Goal: Task Accomplishment & Management: Manage account settings

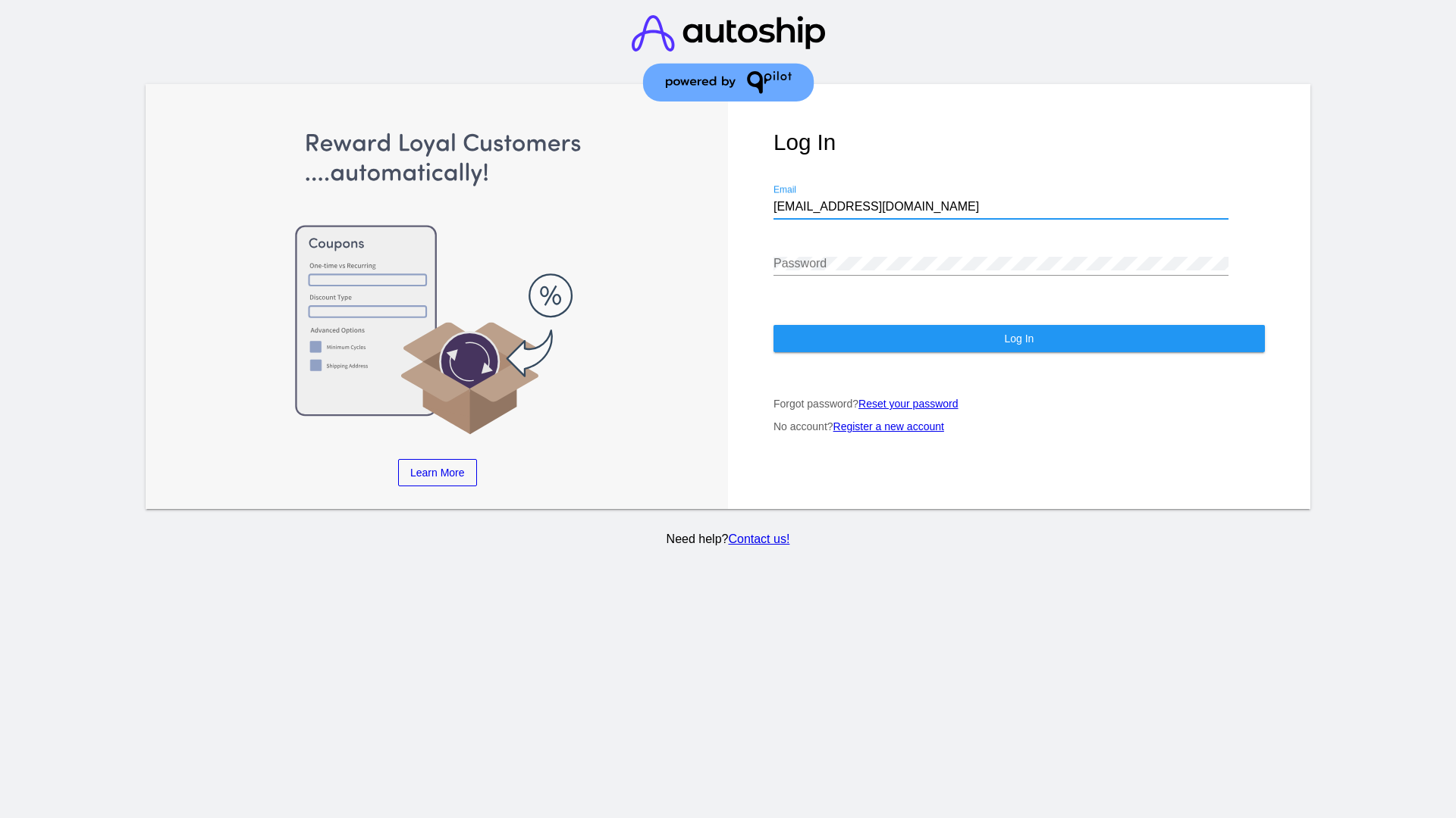
type input "[EMAIL_ADDRESS][DOMAIN_NAME]"
click at [1018, 339] on span "Log In" at bounding box center [1018, 339] width 29 height 12
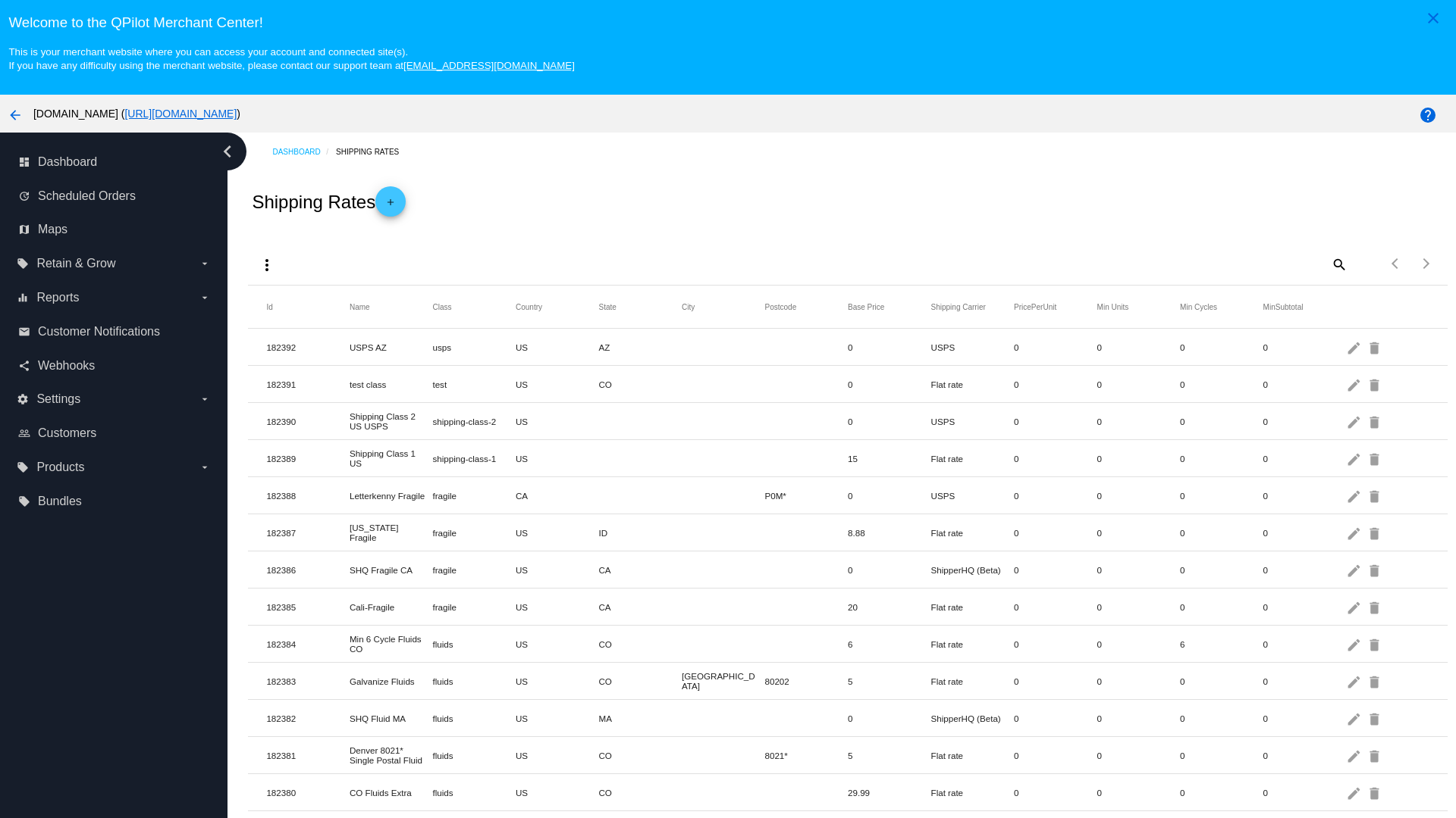
click at [395, 201] on mat-icon "add" at bounding box center [390, 206] width 19 height 19
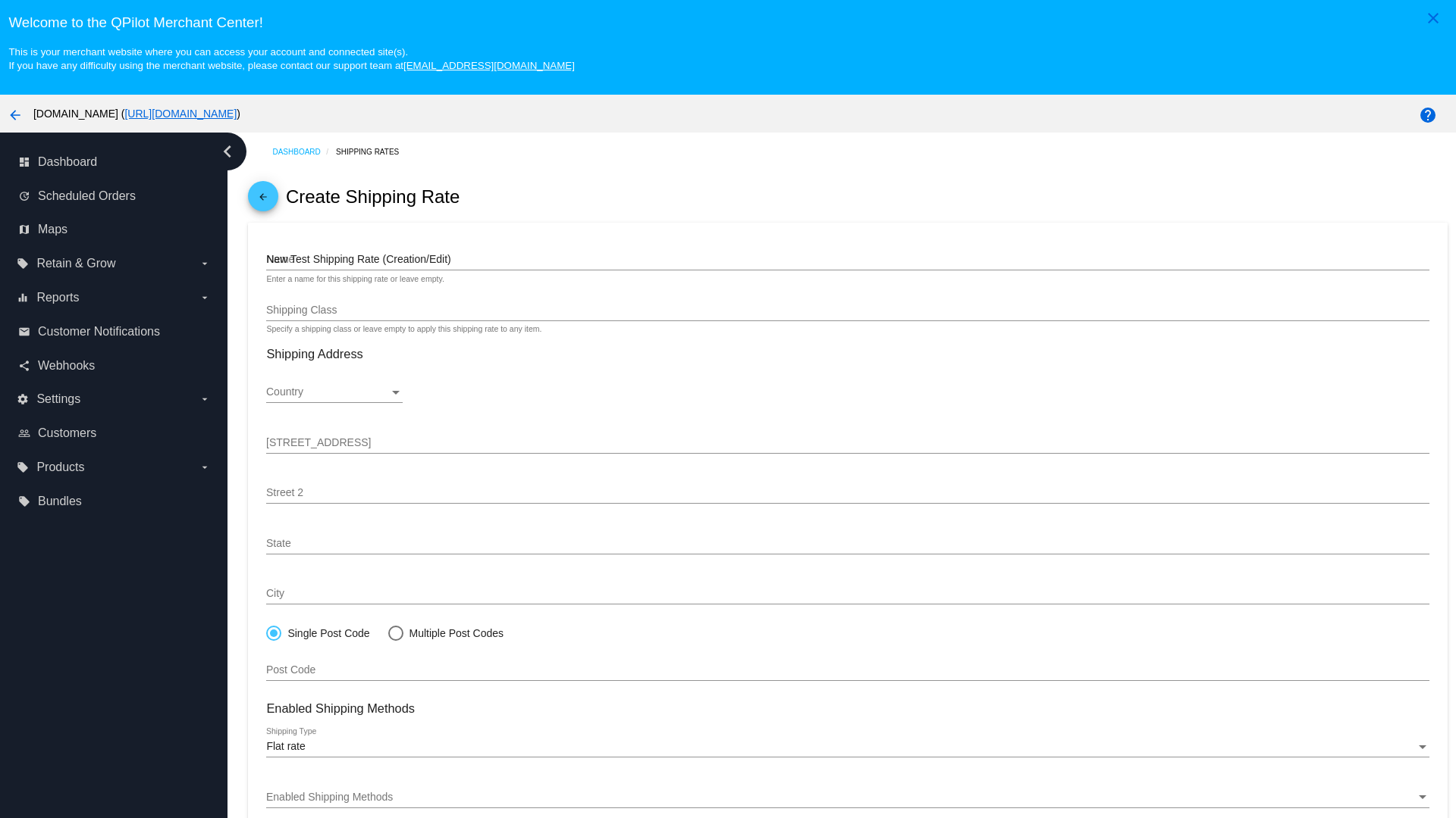
type input "New Test Shipping Rate (Creation/Edit)"
type input "fragile"
click at [848, 372] on div "fragile" at bounding box center [847, 372] width 1162 height 36
click at [334, 393] on div "Country" at bounding box center [327, 393] width 123 height 12
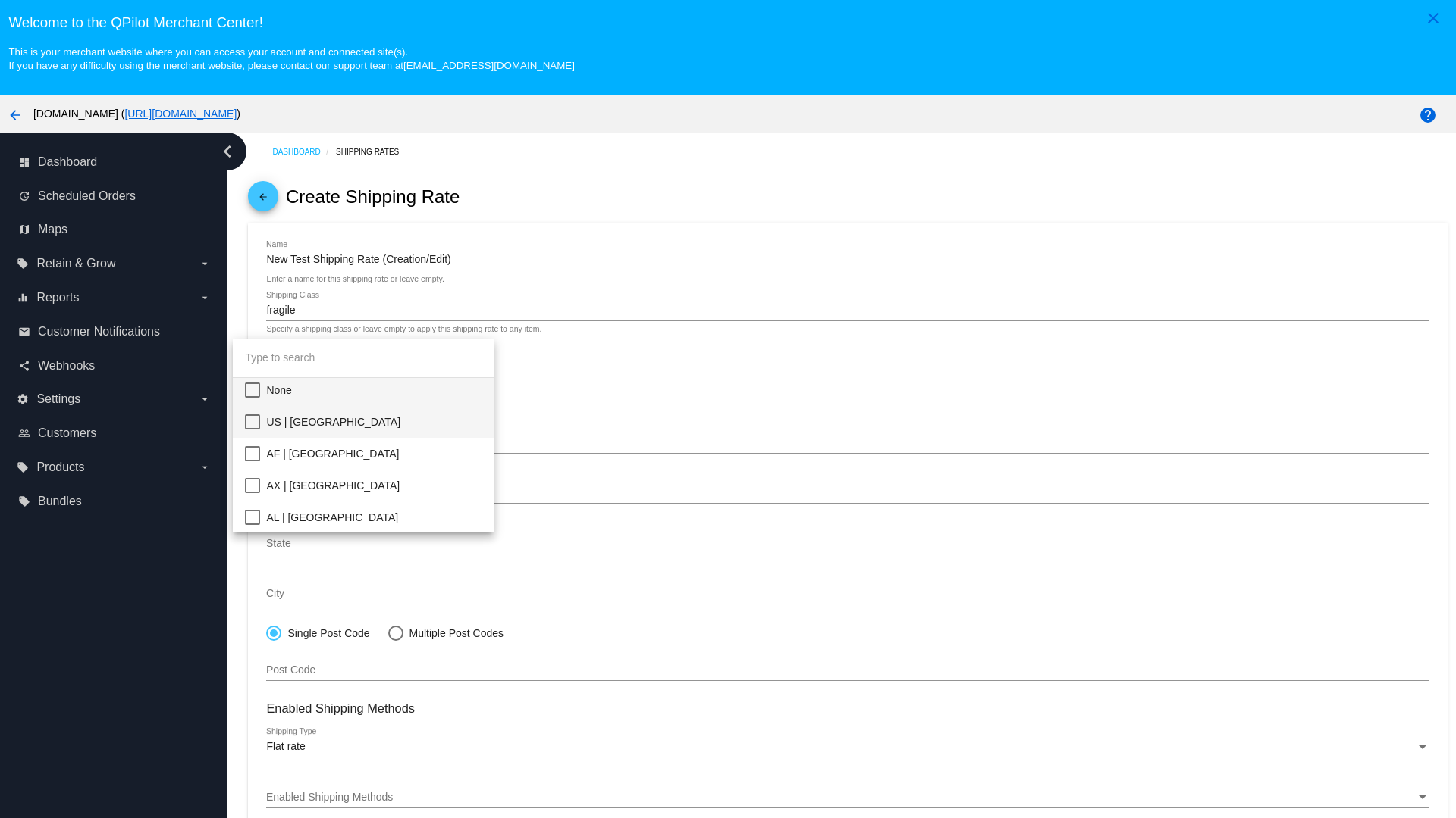
click at [374, 422] on span "US | USA" at bounding box center [373, 422] width 215 height 32
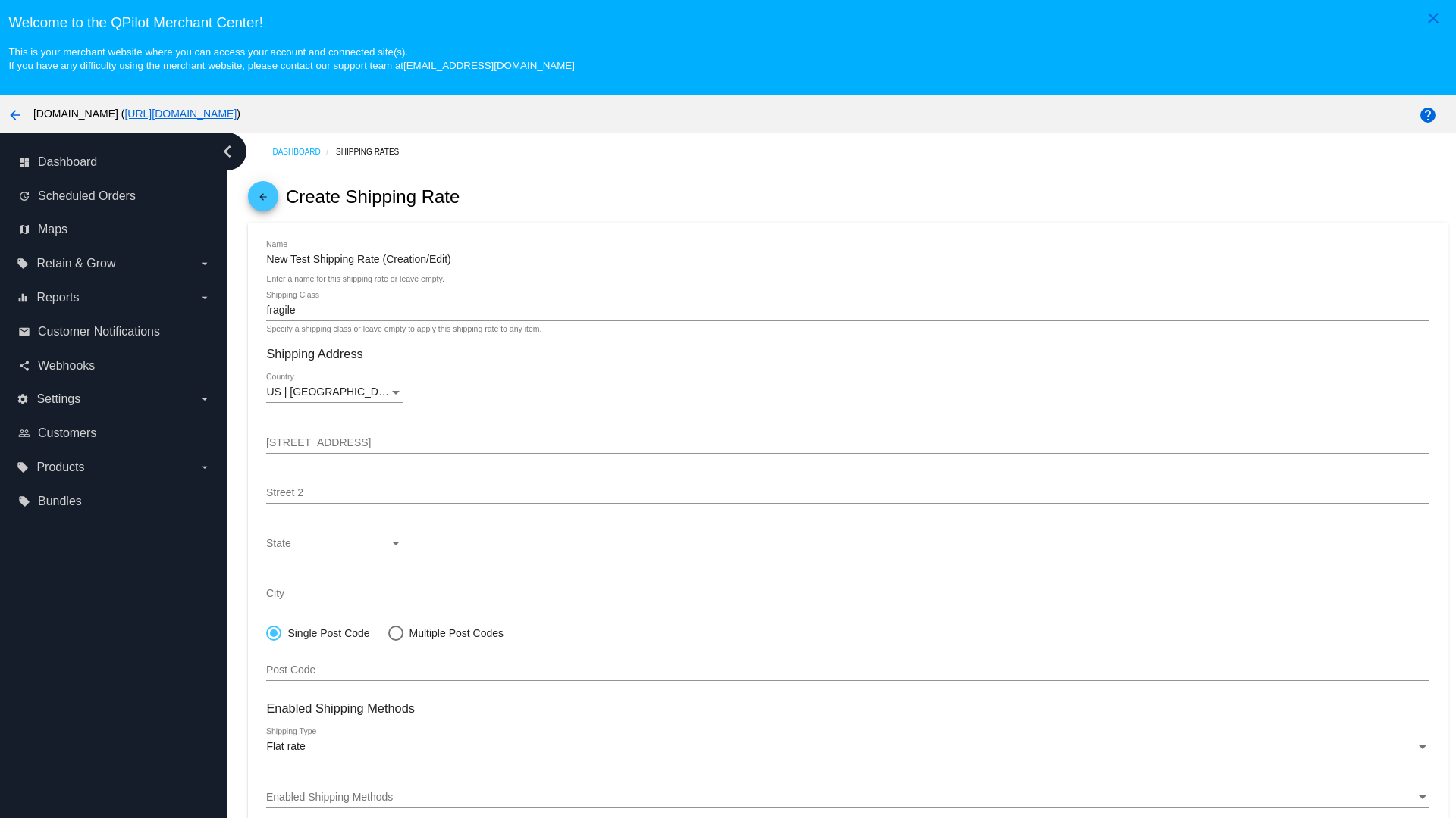
click at [334, 543] on div "State" at bounding box center [327, 544] width 123 height 12
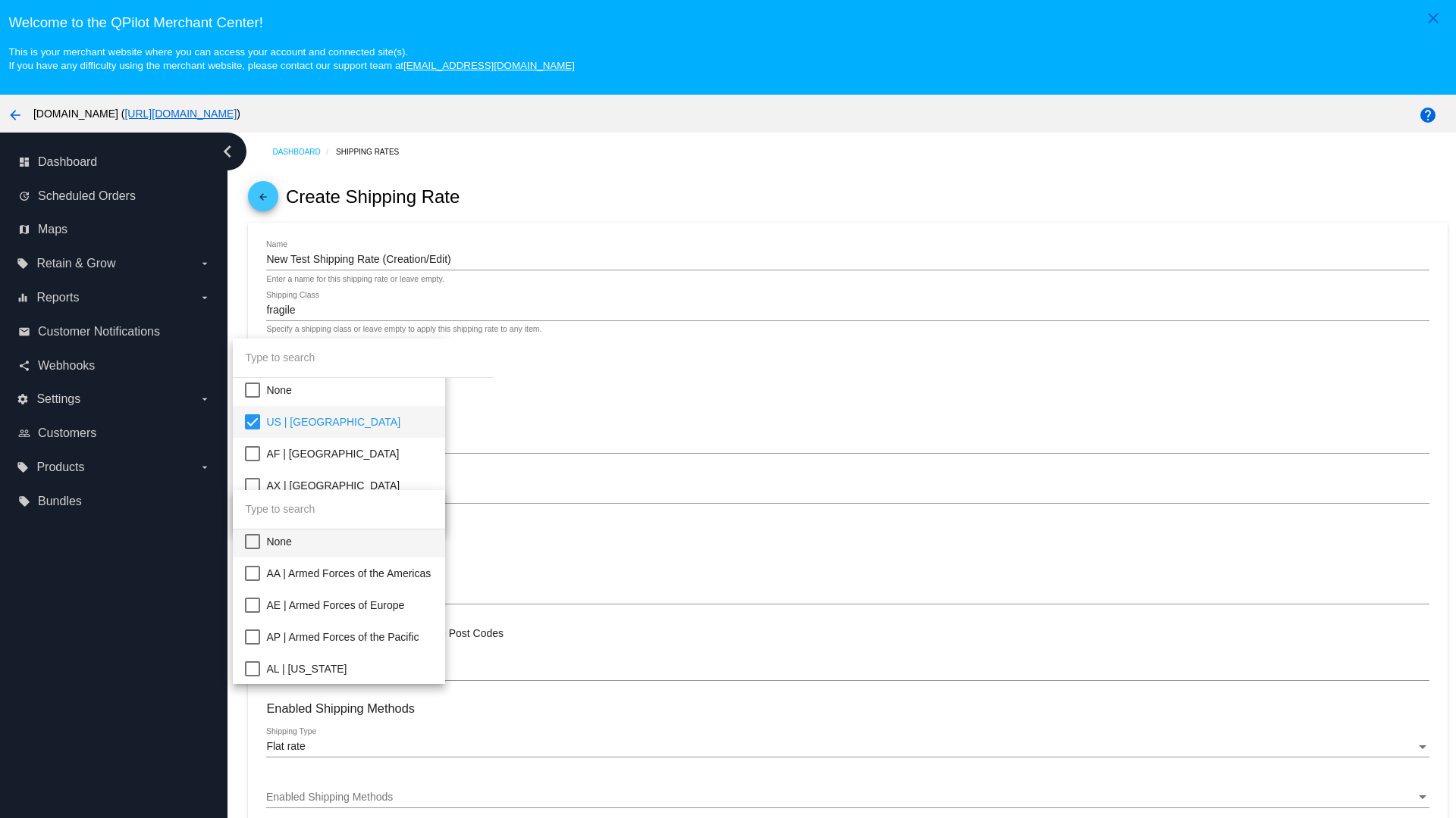
click at [374, 813] on span "CA | California" at bounding box center [349, 829] width 167 height 32
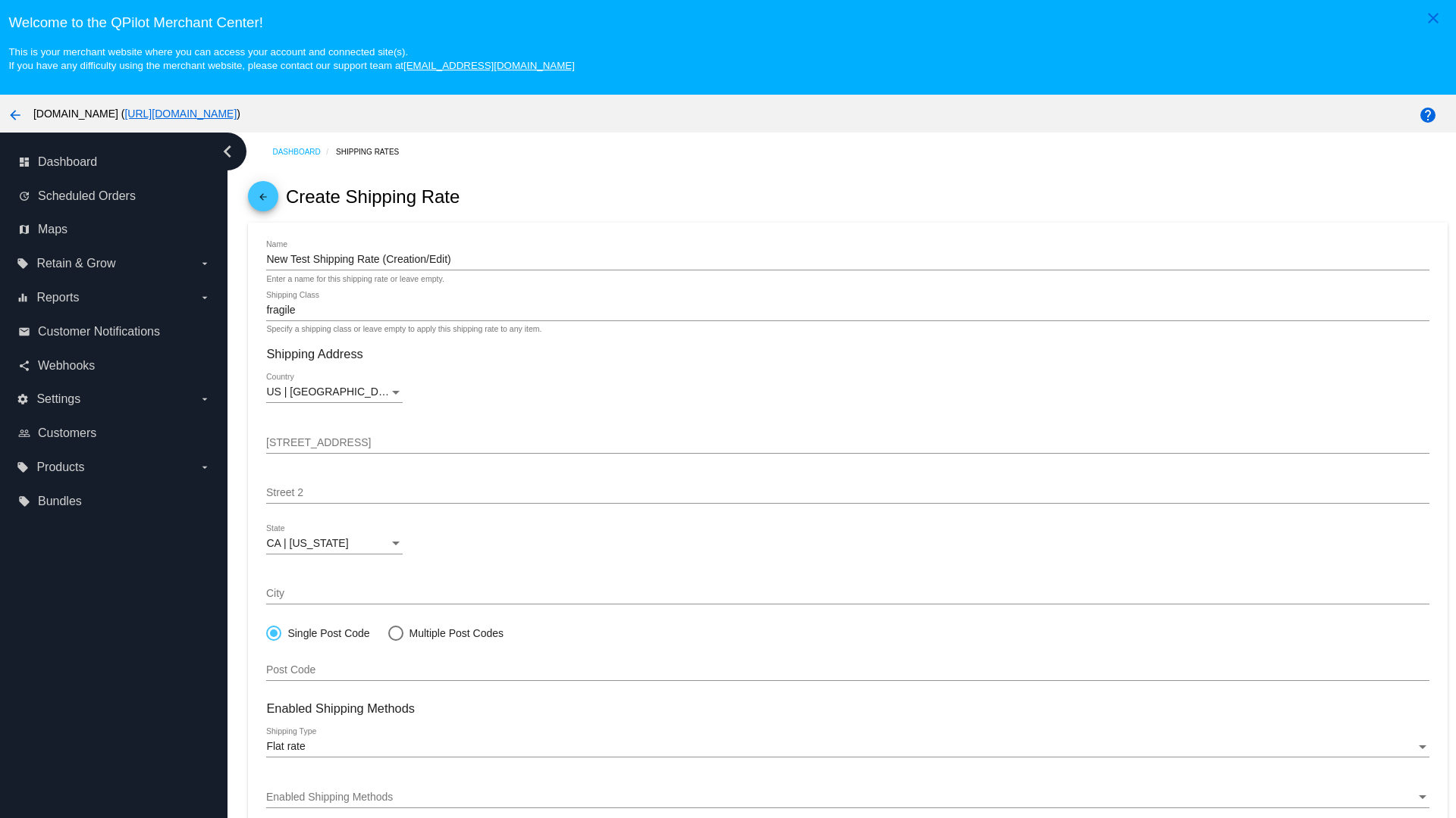
scroll to position [241, 0]
click at [848, 798] on div "Enabled Shipping Methods" at bounding box center [840, 799] width 1148 height 12
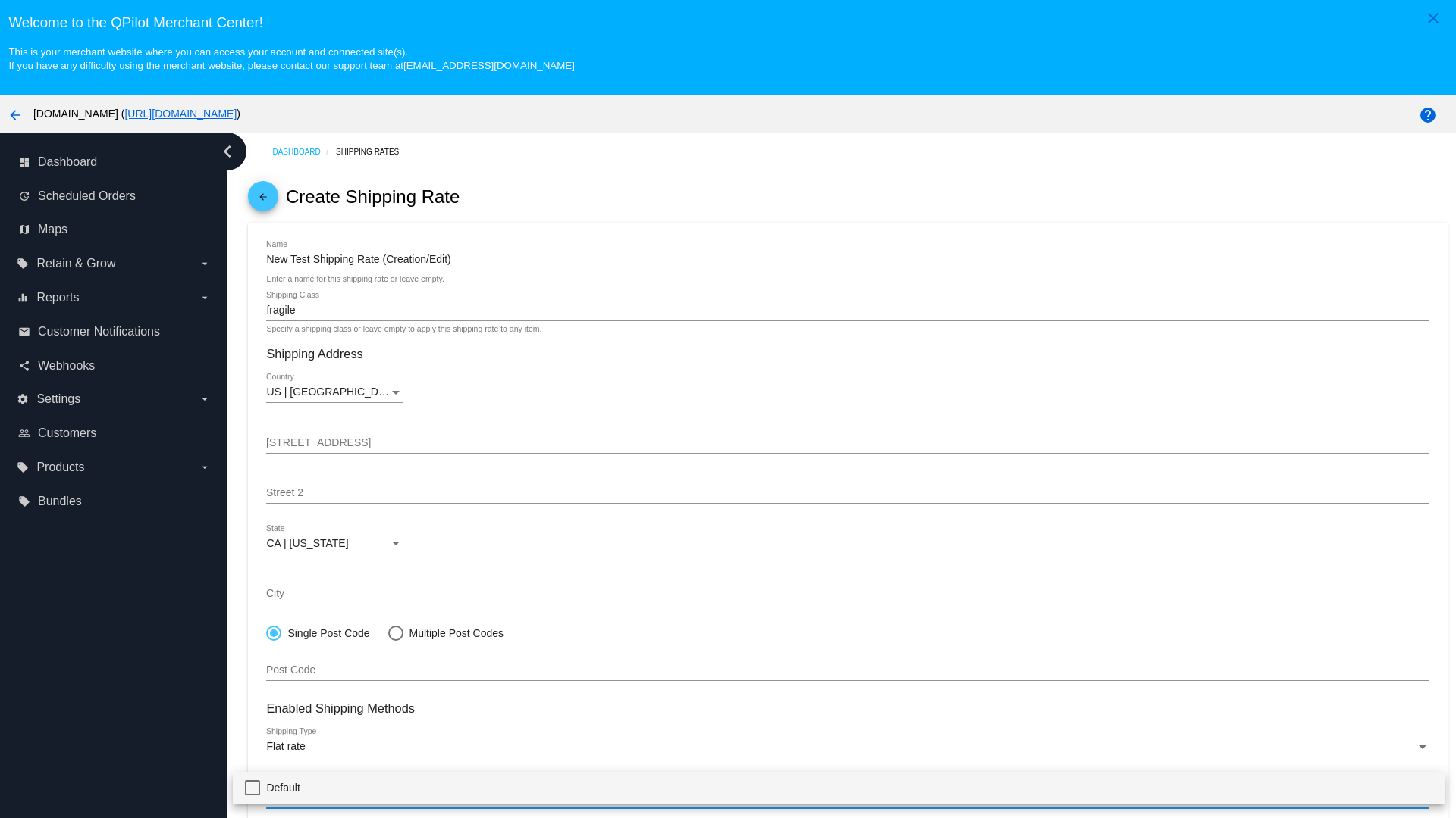
click at [839, 787] on span "Default" at bounding box center [849, 788] width 1165 height 32
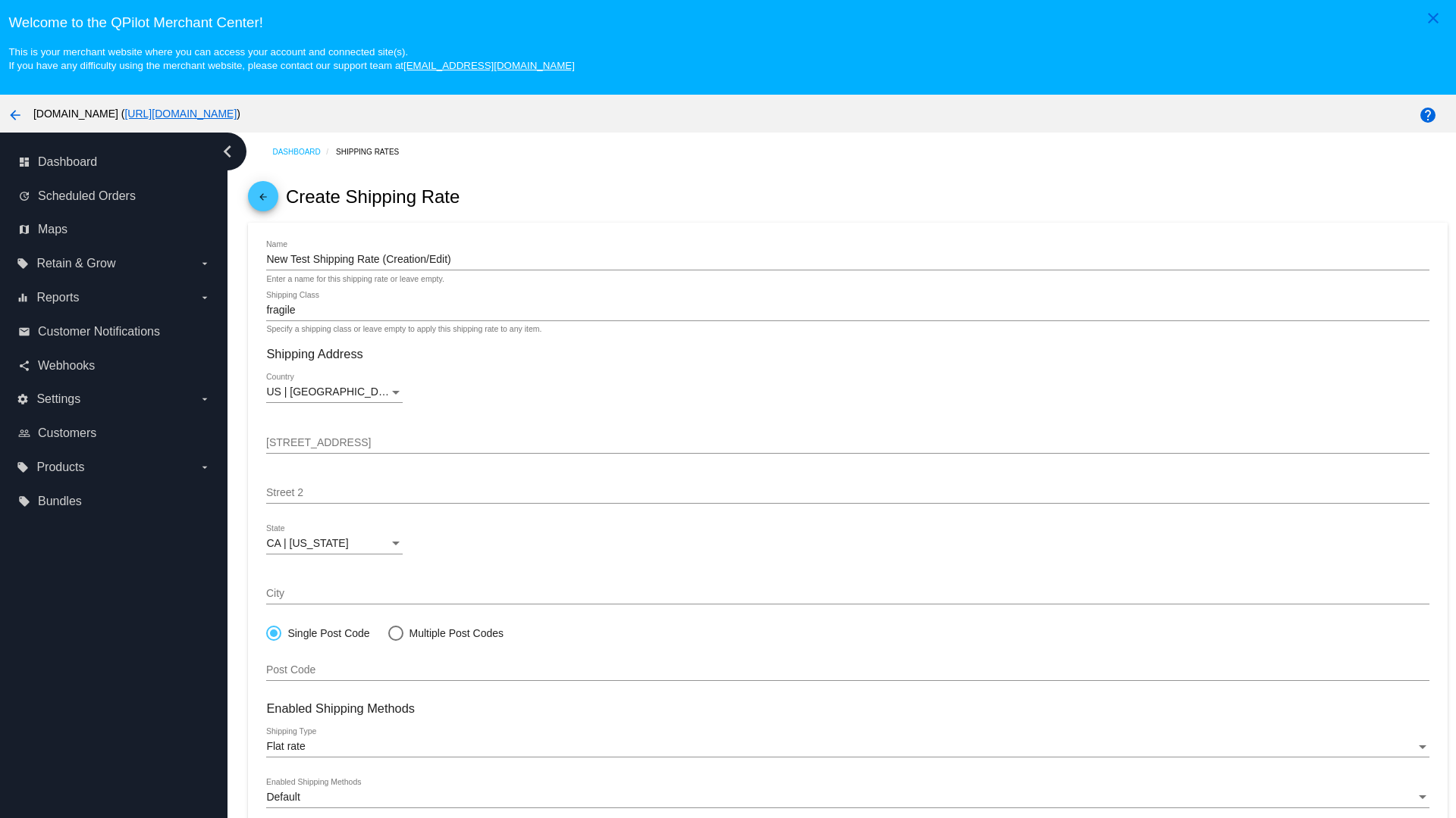
scroll to position [95, 0]
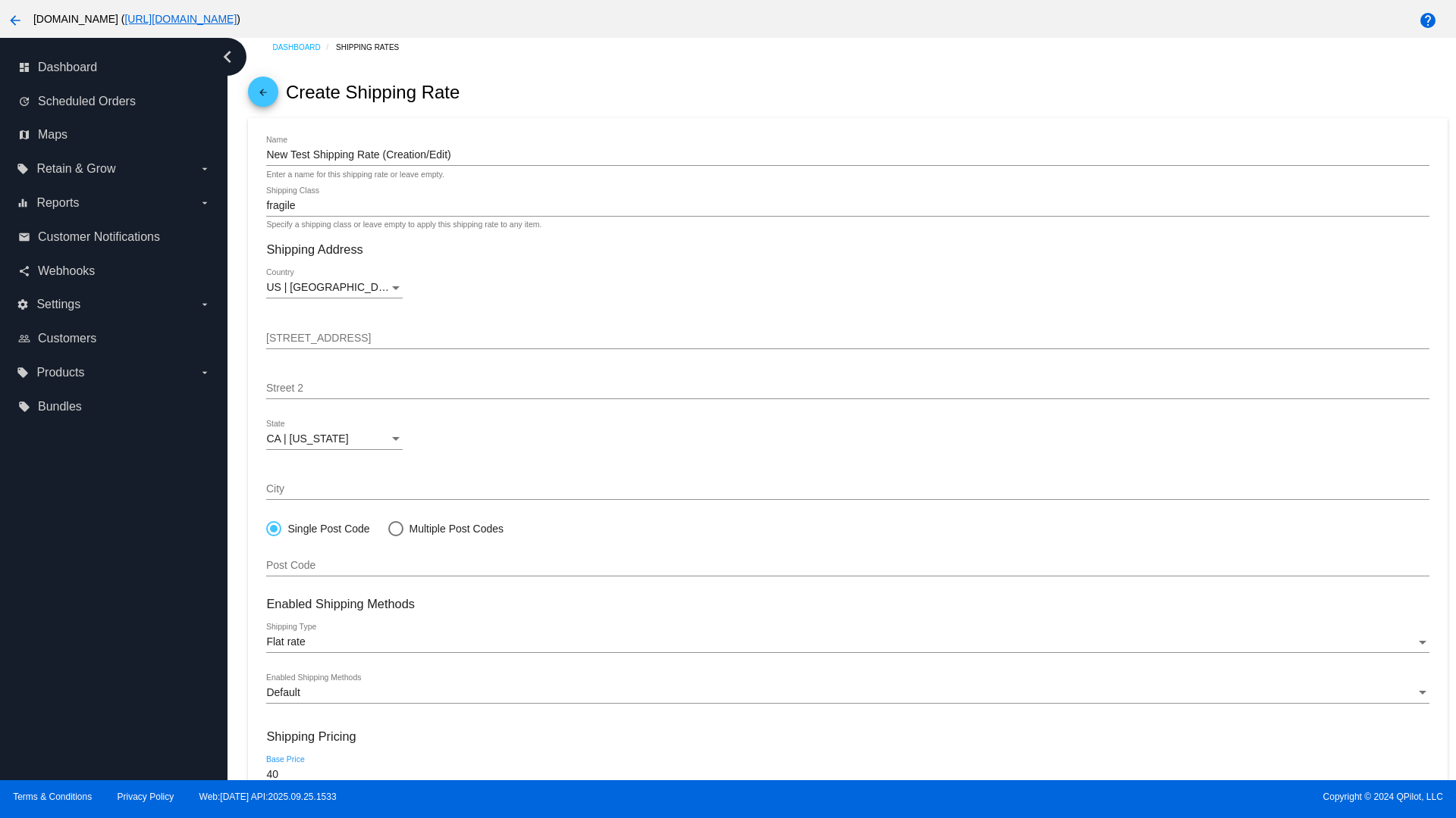
type input "40"
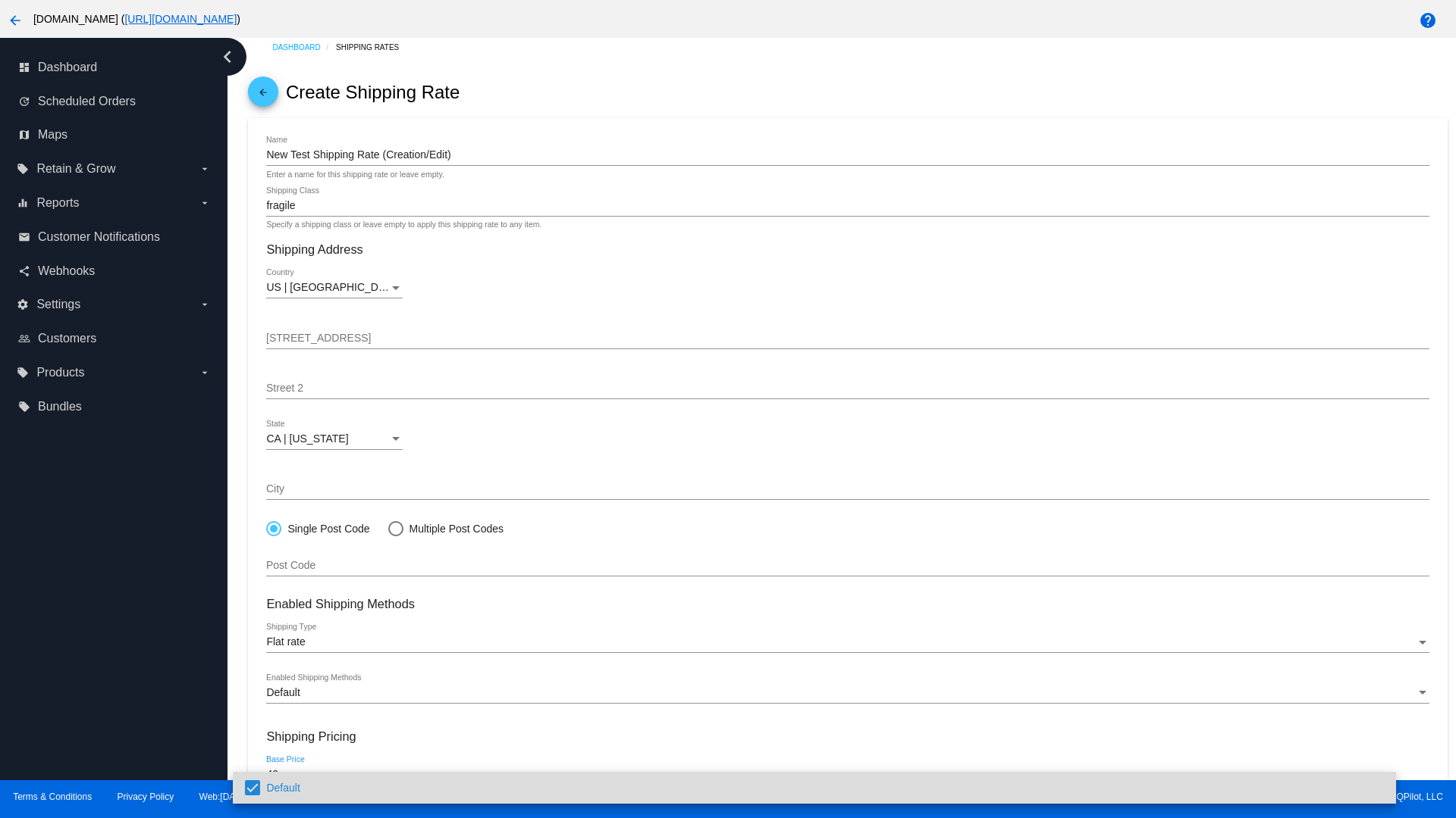
scroll to position [162, 0]
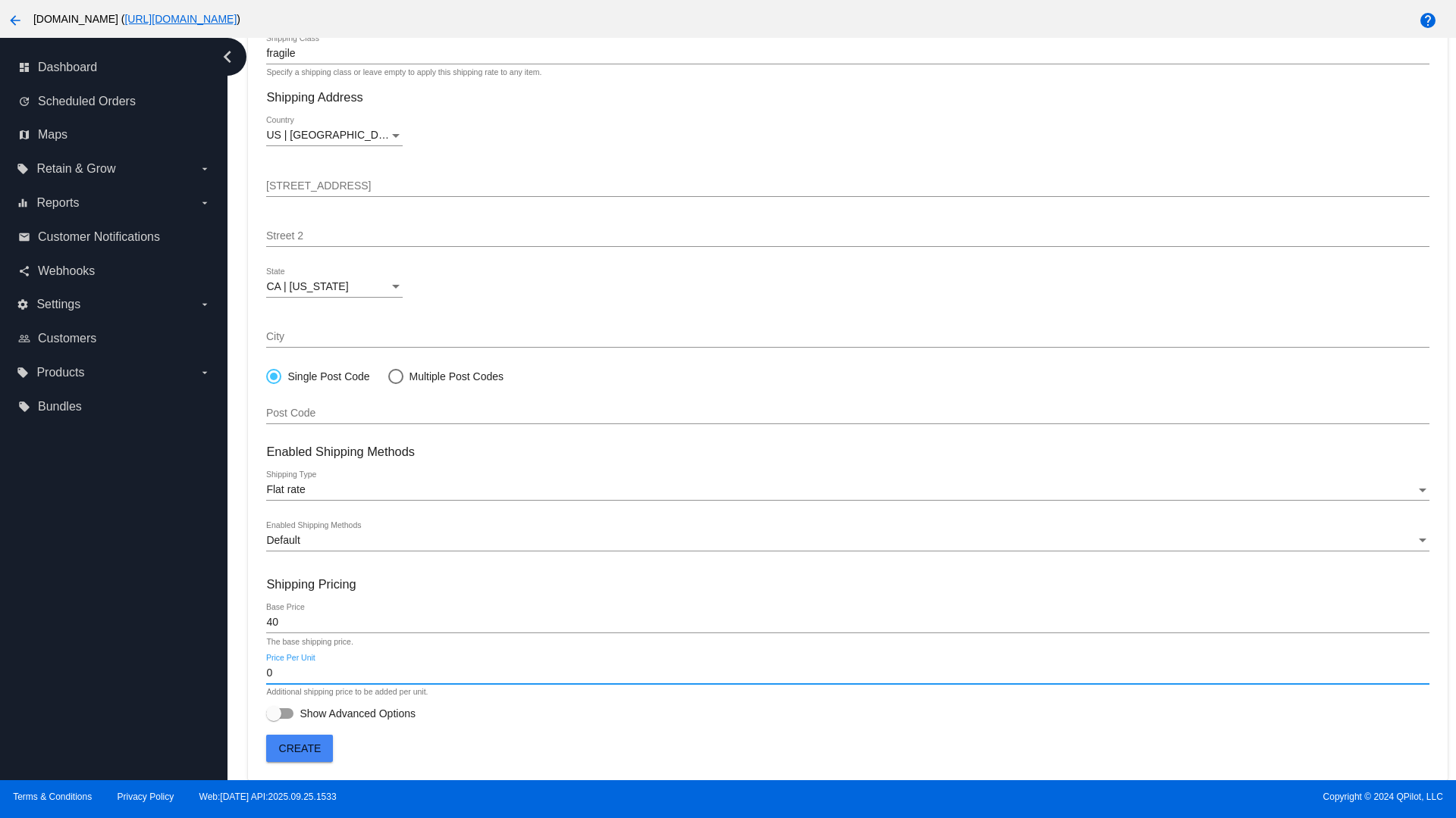
type input "0"
click at [341, 713] on span "Show Advanced Options" at bounding box center [357, 713] width 116 height 15
click at [274, 719] on input "Show Advanced Options" at bounding box center [273, 719] width 1 height 1
checkbox input "true"
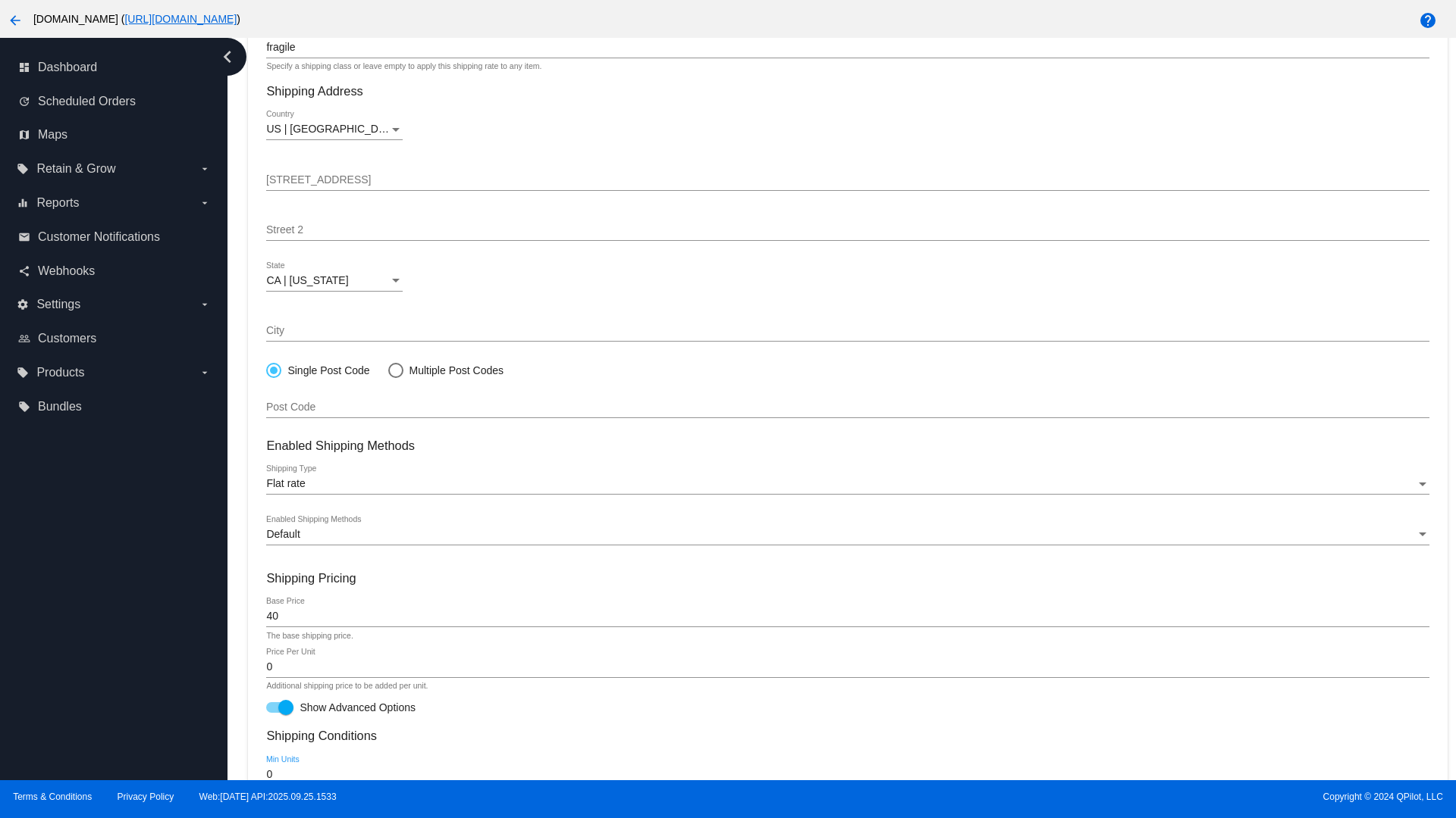
type input "0"
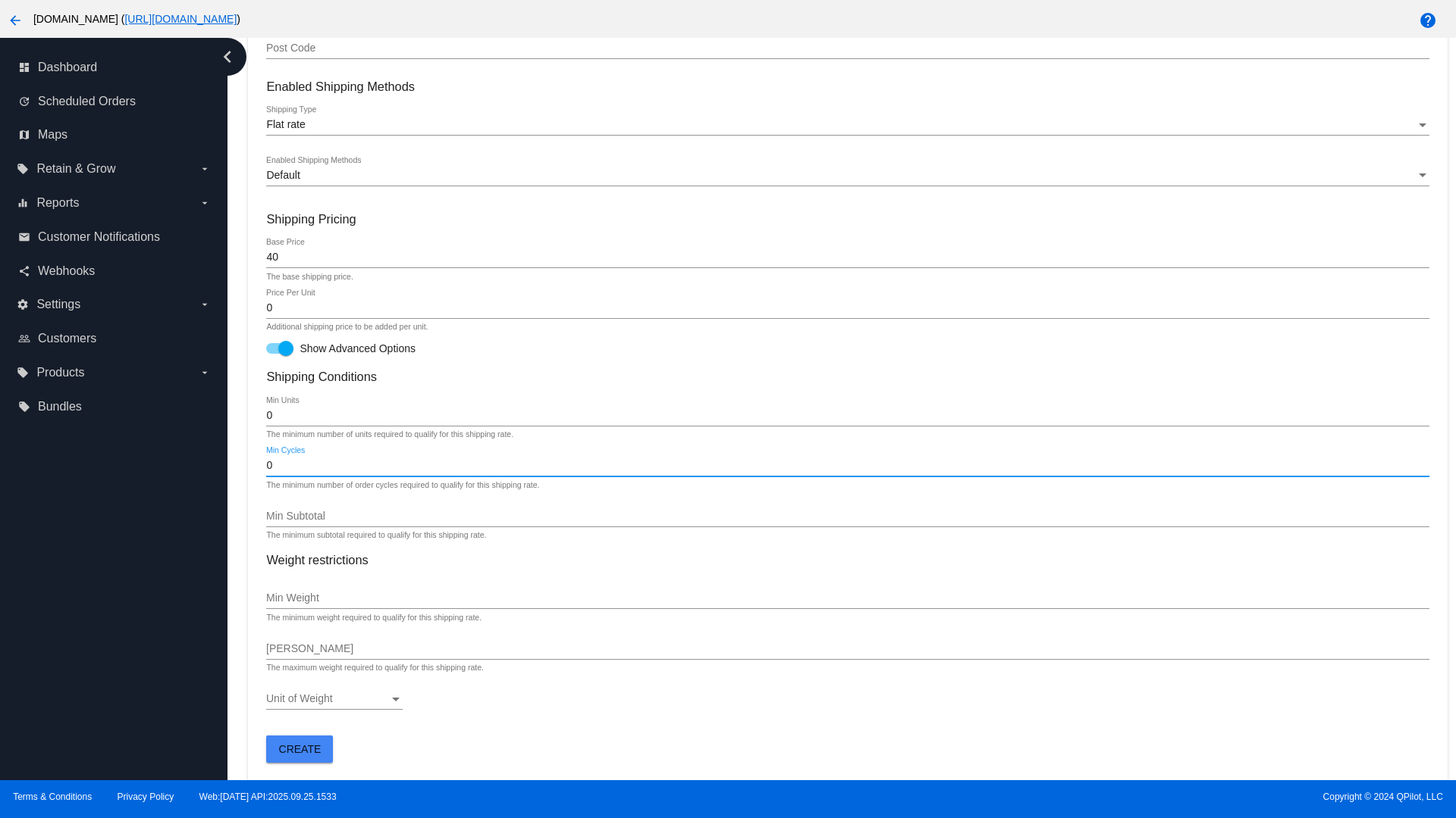
type input "0"
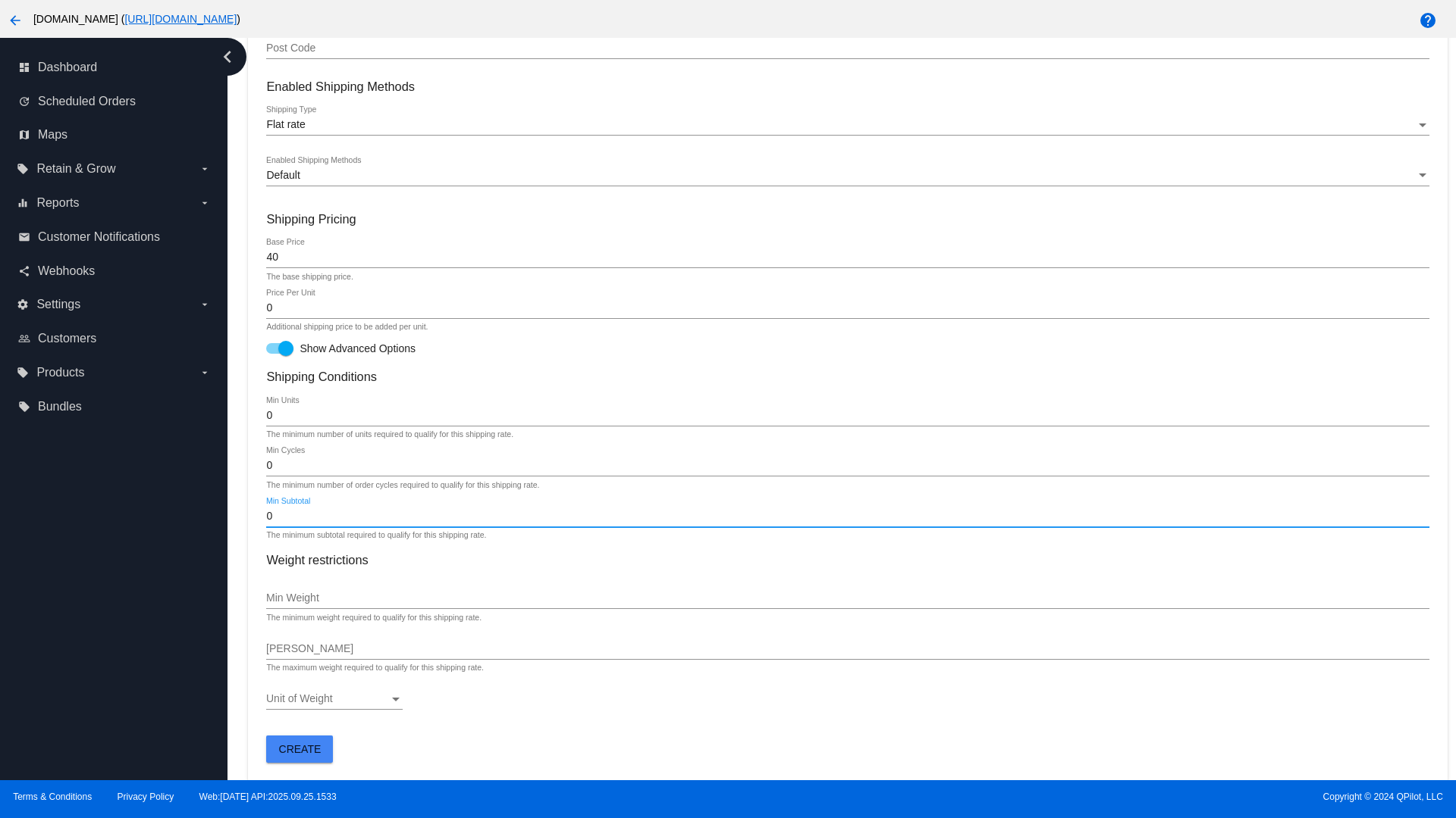
click at [300, 749] on span "Create" at bounding box center [301, 750] width 43 height 12
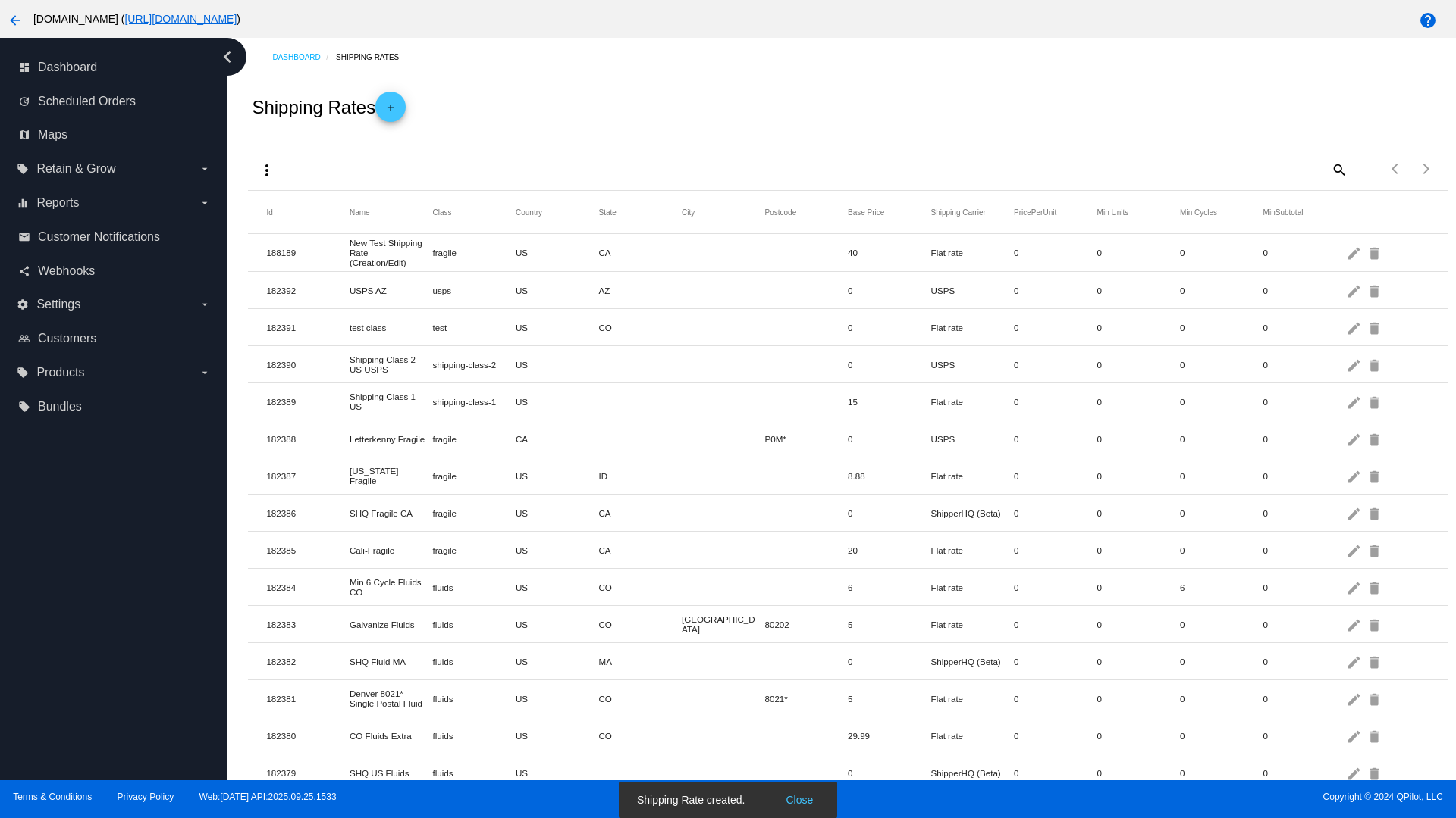
click at [1355, 253] on mat-icon "edit" at bounding box center [1355, 253] width 19 height 24
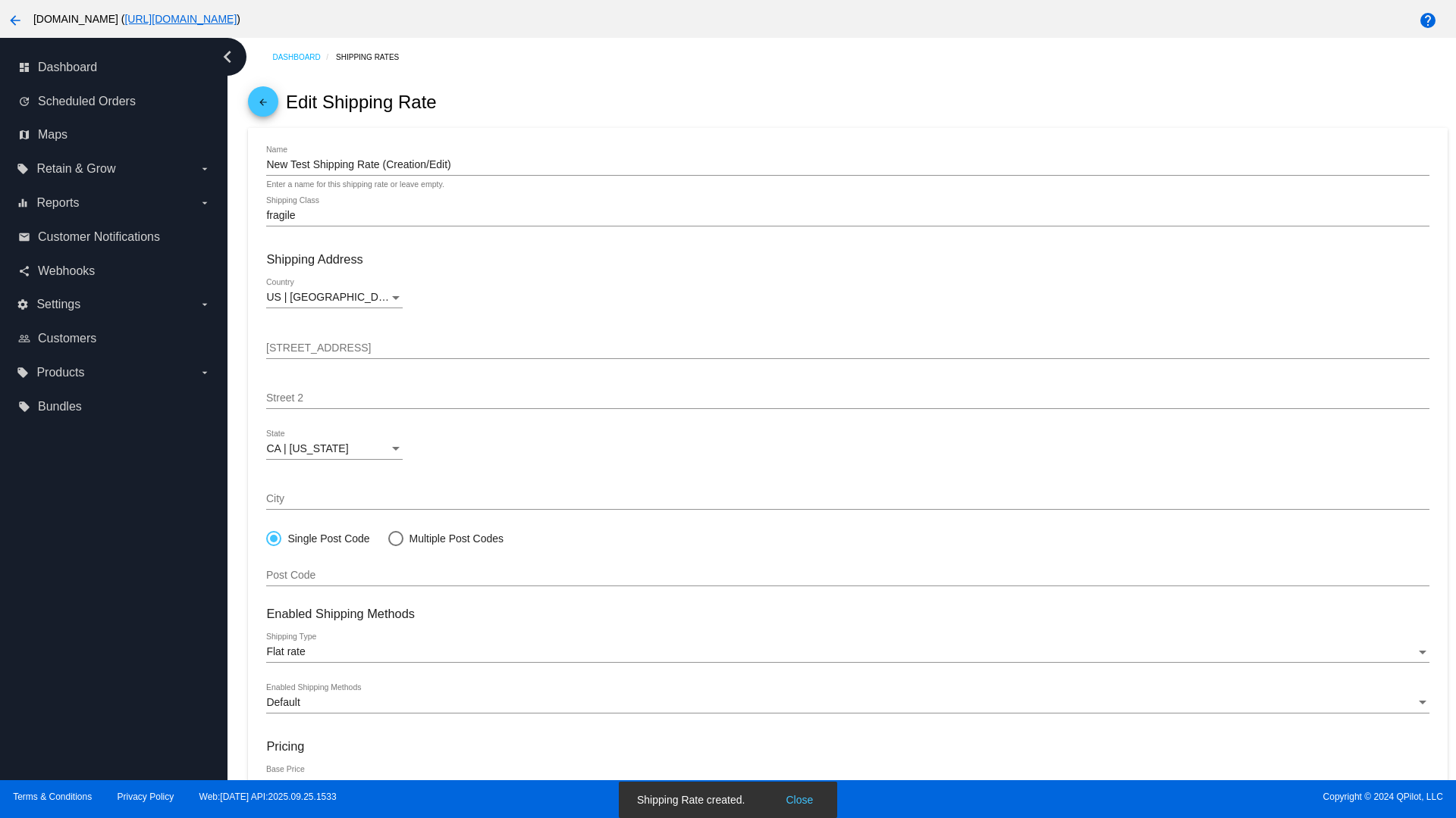
click at [395, 538] on div at bounding box center [395, 538] width 0 height 0
click at [388, 538] on input "Multiple Post Codes" at bounding box center [387, 538] width 1 height 1
radio input "true"
click at [317, 570] on span "Add Post Codes" at bounding box center [317, 571] width 76 height 12
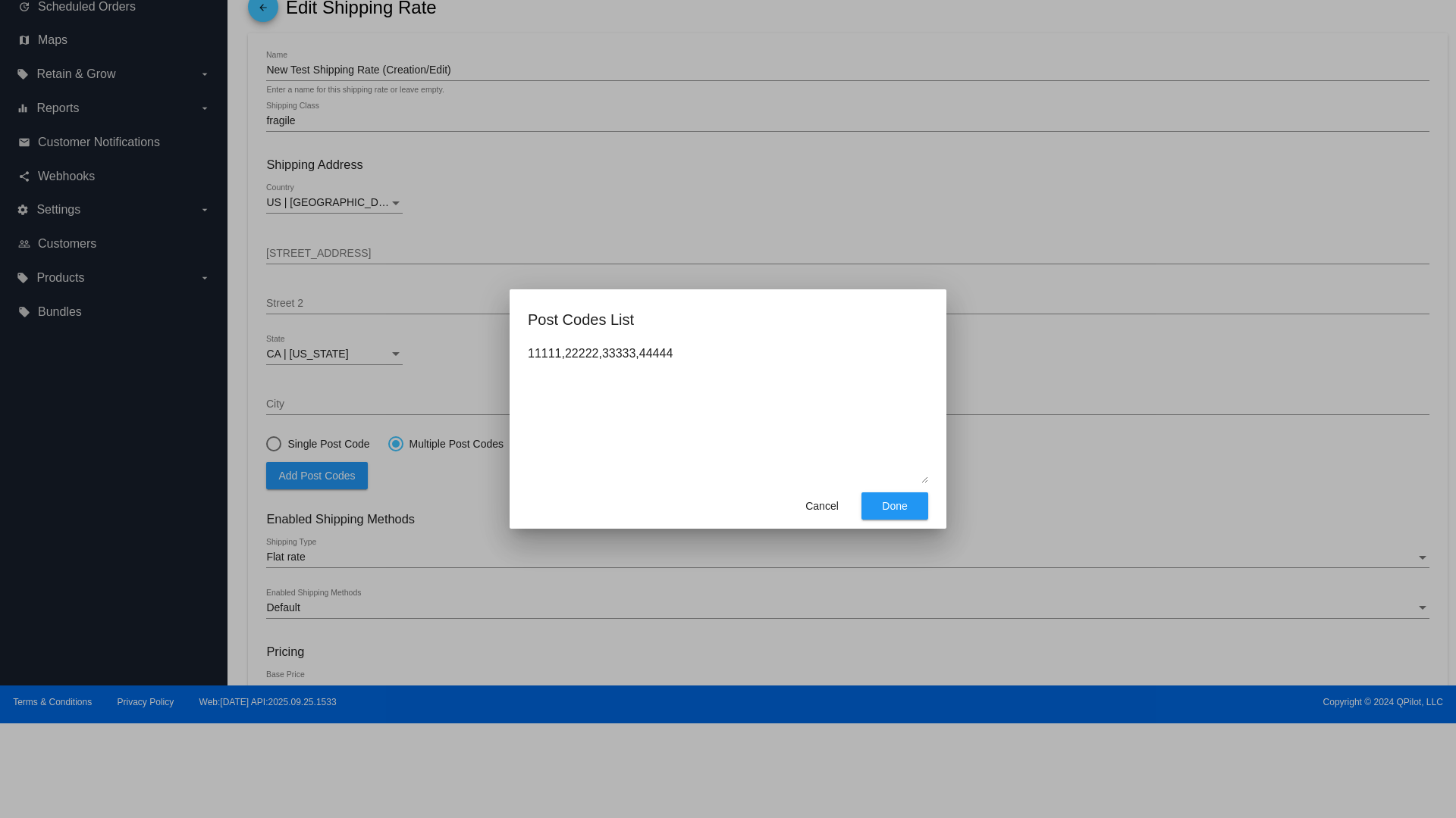
type textarea "11111,22222,33333,44444"
click at [895, 506] on span "Done" at bounding box center [894, 506] width 25 height 12
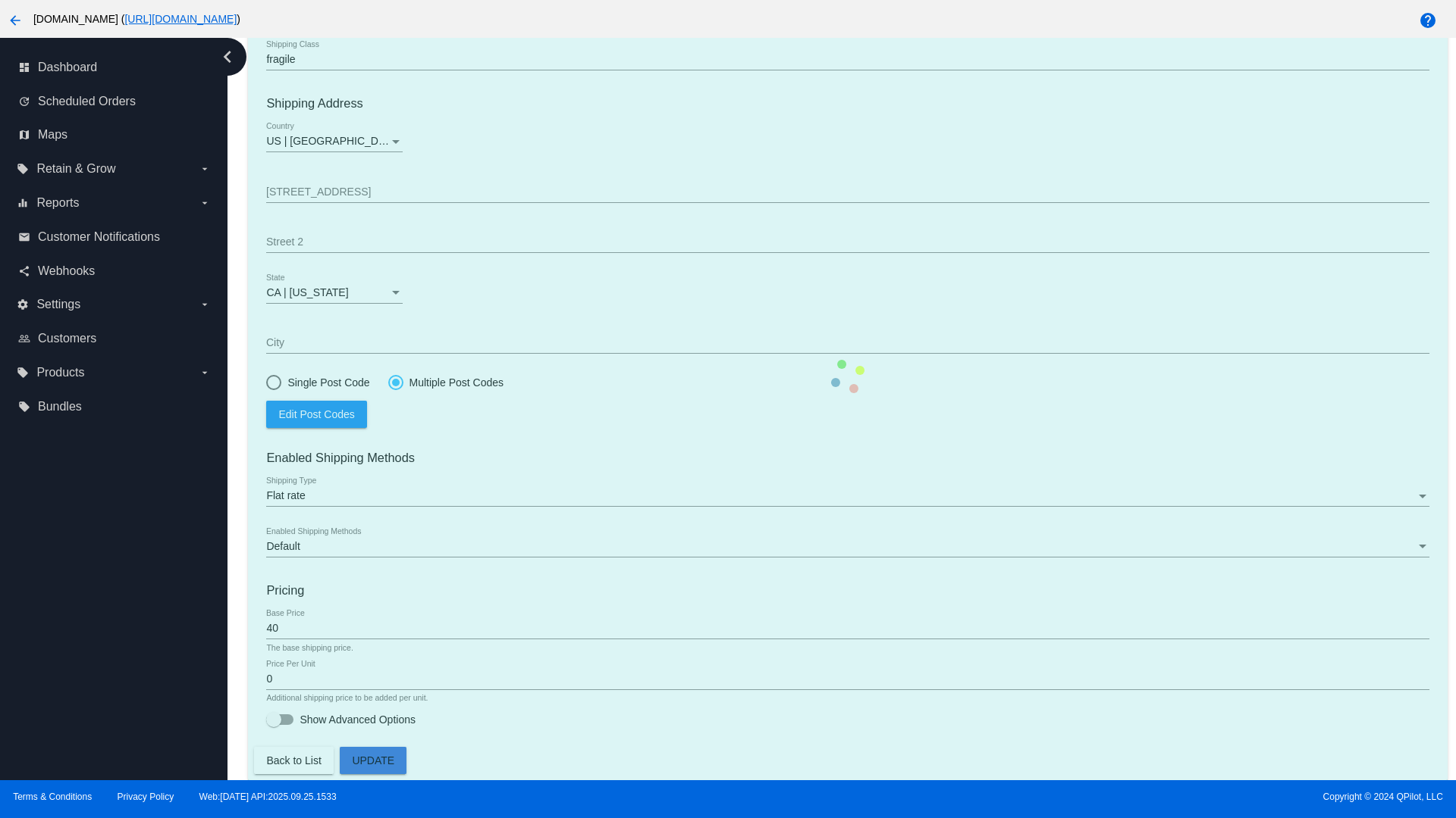
click at [395, 382] on div at bounding box center [395, 383] width 8 height 8
click at [388, 382] on input "Multiple Post Codes" at bounding box center [387, 382] width 1 height 1
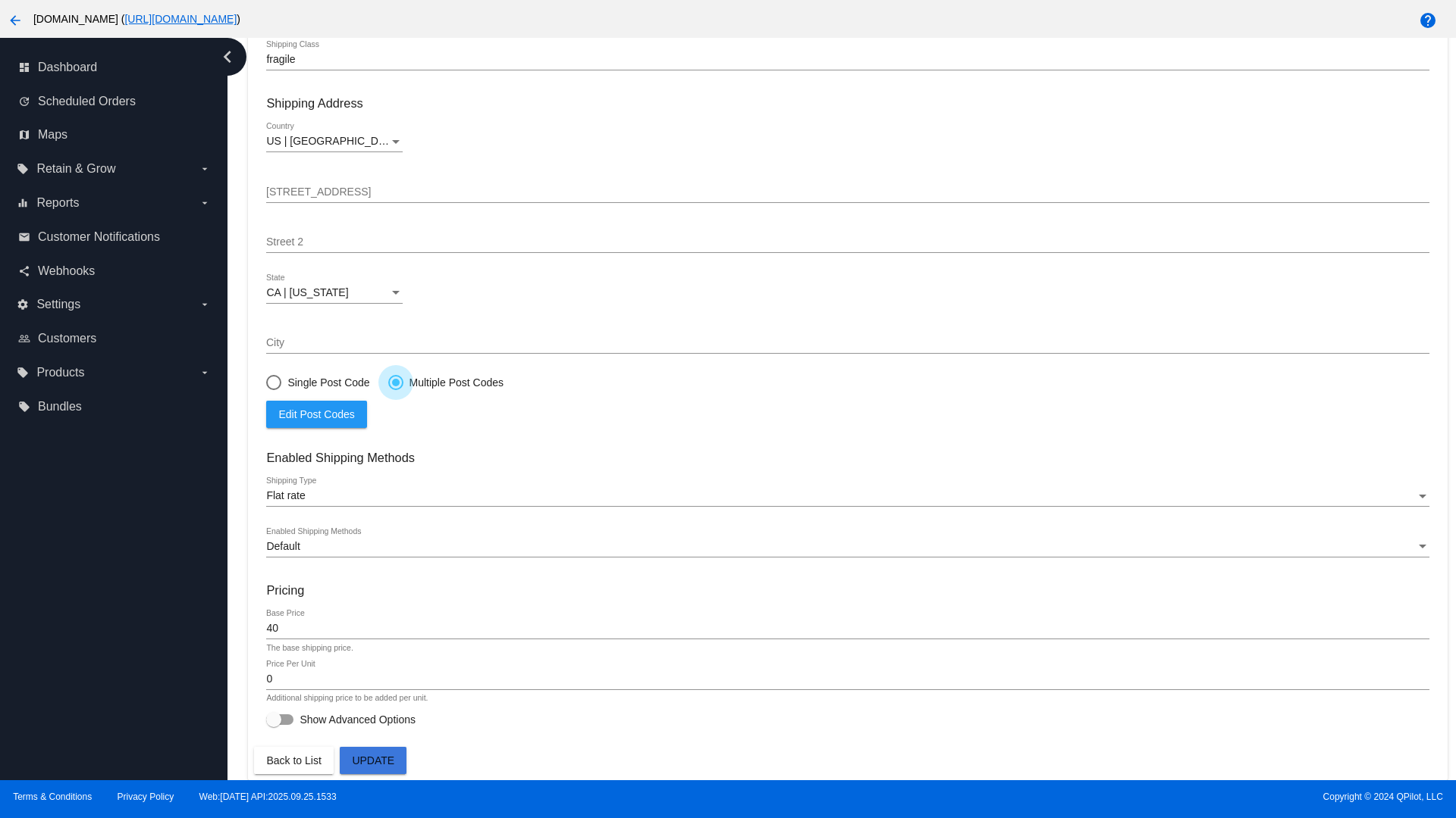
click at [317, 414] on span "Edit Post Codes" at bounding box center [317, 415] width 76 height 12
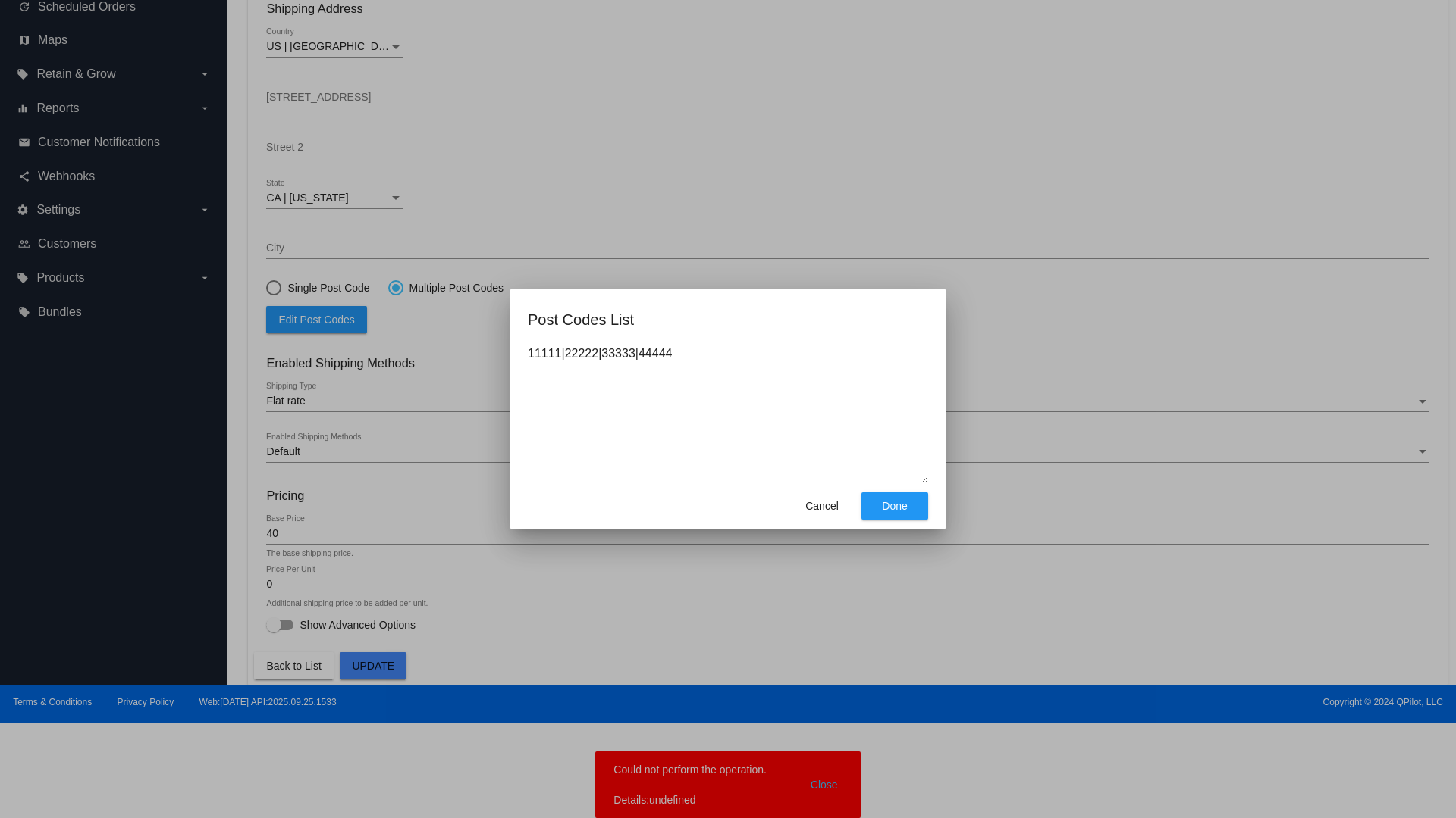
type textarea "11111|22222|33333|44444"
click at [895, 506] on span "Done" at bounding box center [894, 506] width 25 height 12
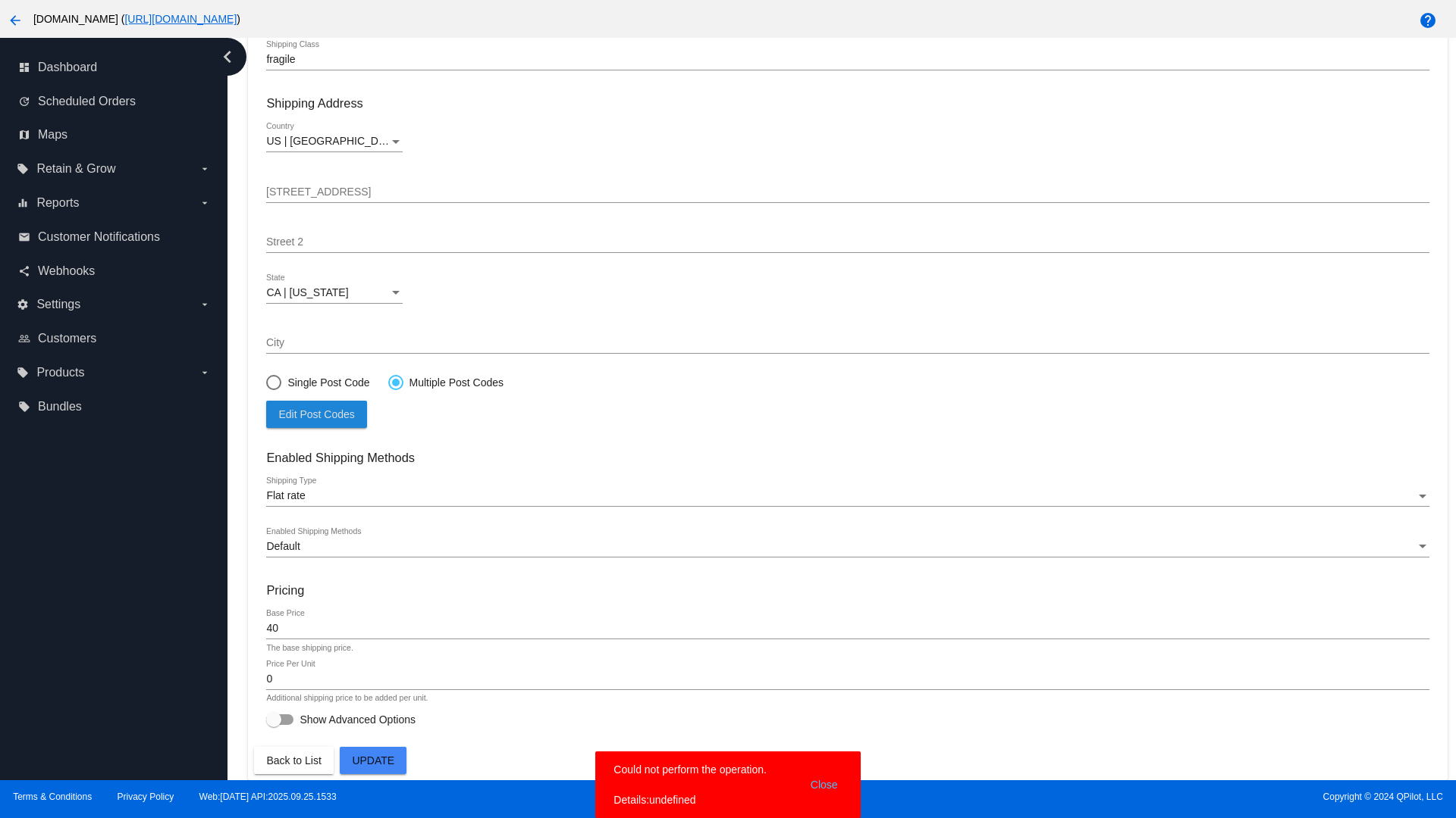
click at [373, 760] on span "Update" at bounding box center [373, 761] width 43 height 12
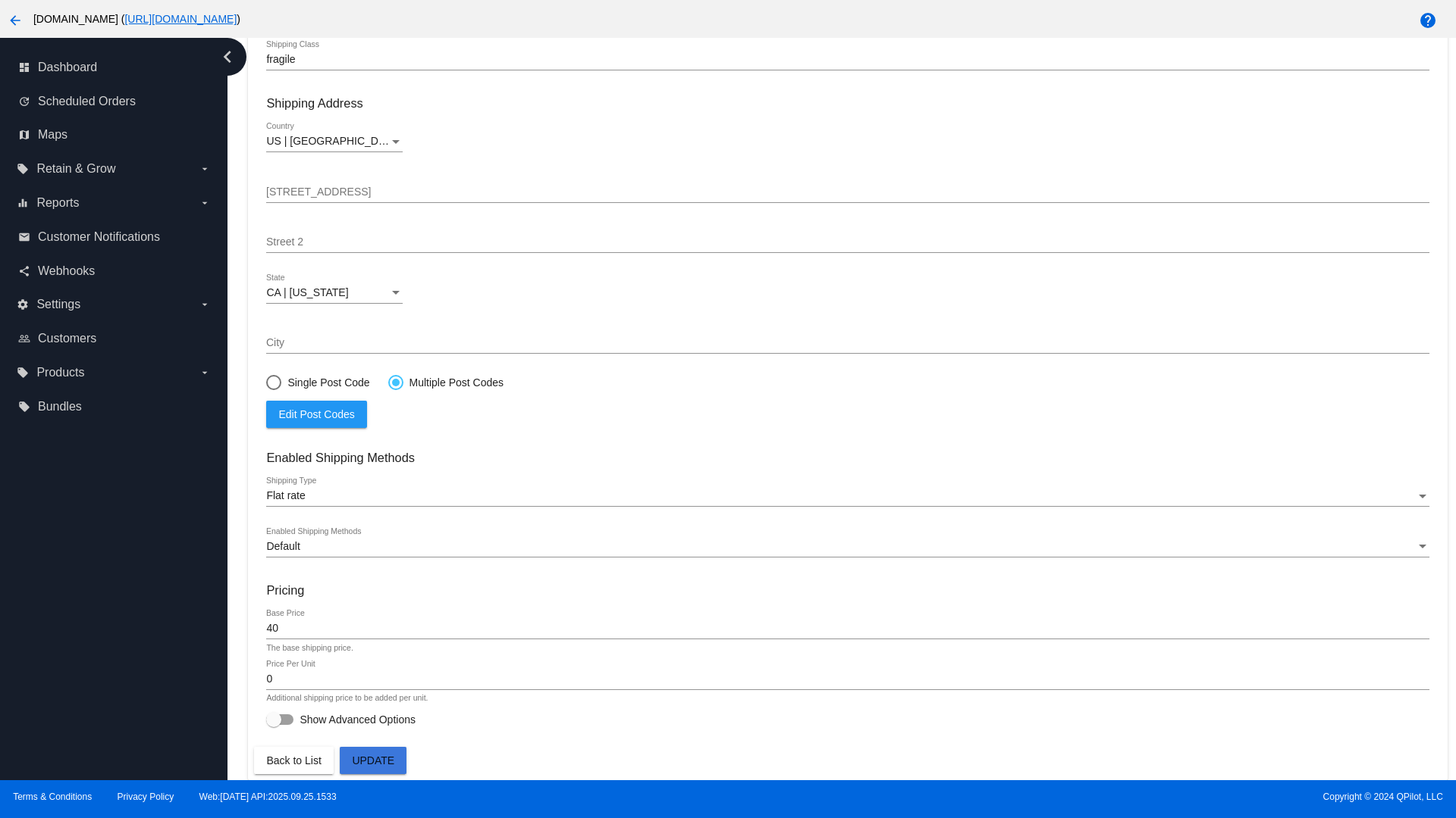
click at [395, 382] on div at bounding box center [395, 383] width 8 height 8
click at [388, 382] on input "Multiple Post Codes" at bounding box center [387, 382] width 1 height 1
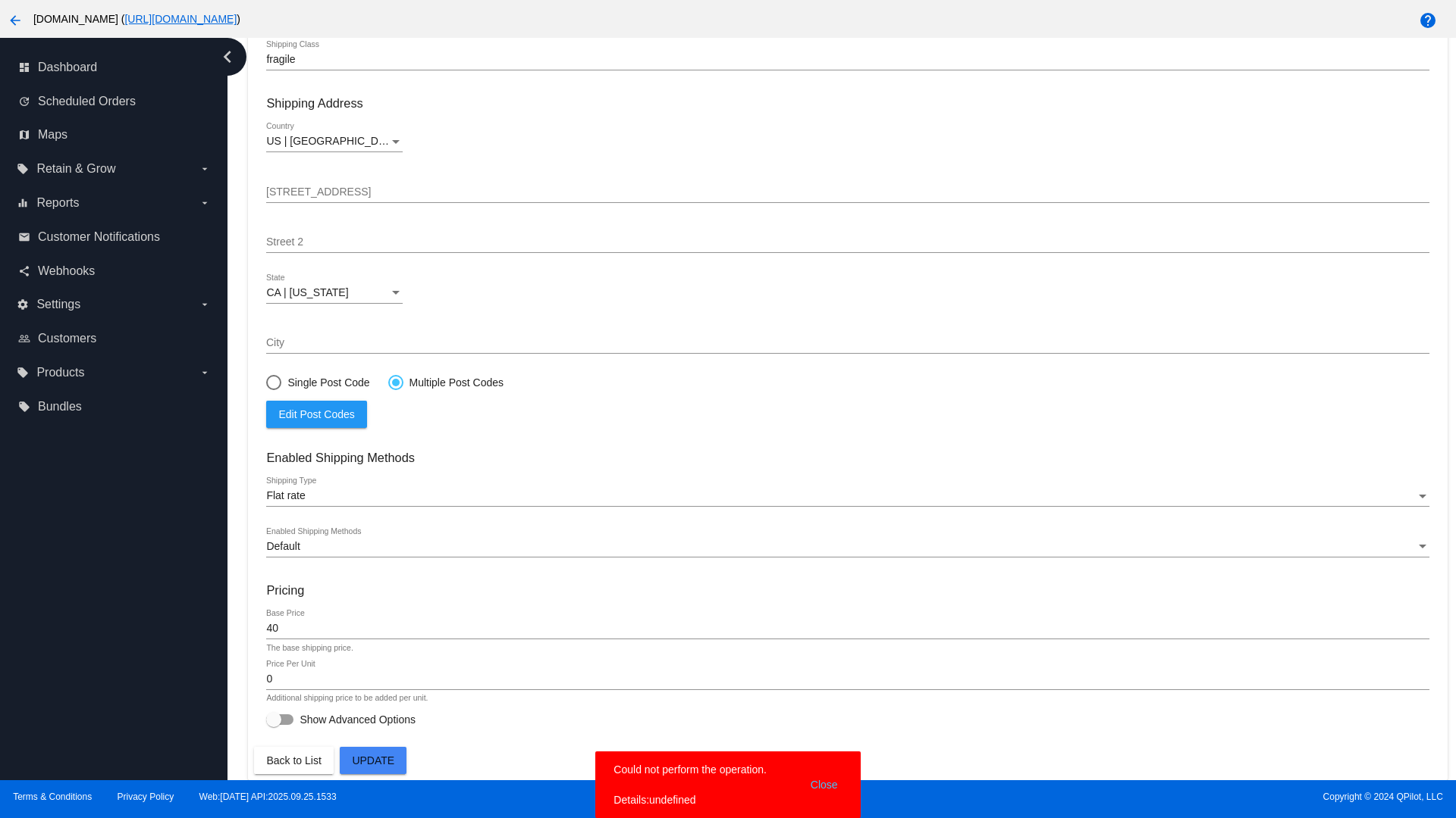
click at [317, 414] on span "Edit Post Codes" at bounding box center [317, 415] width 76 height 12
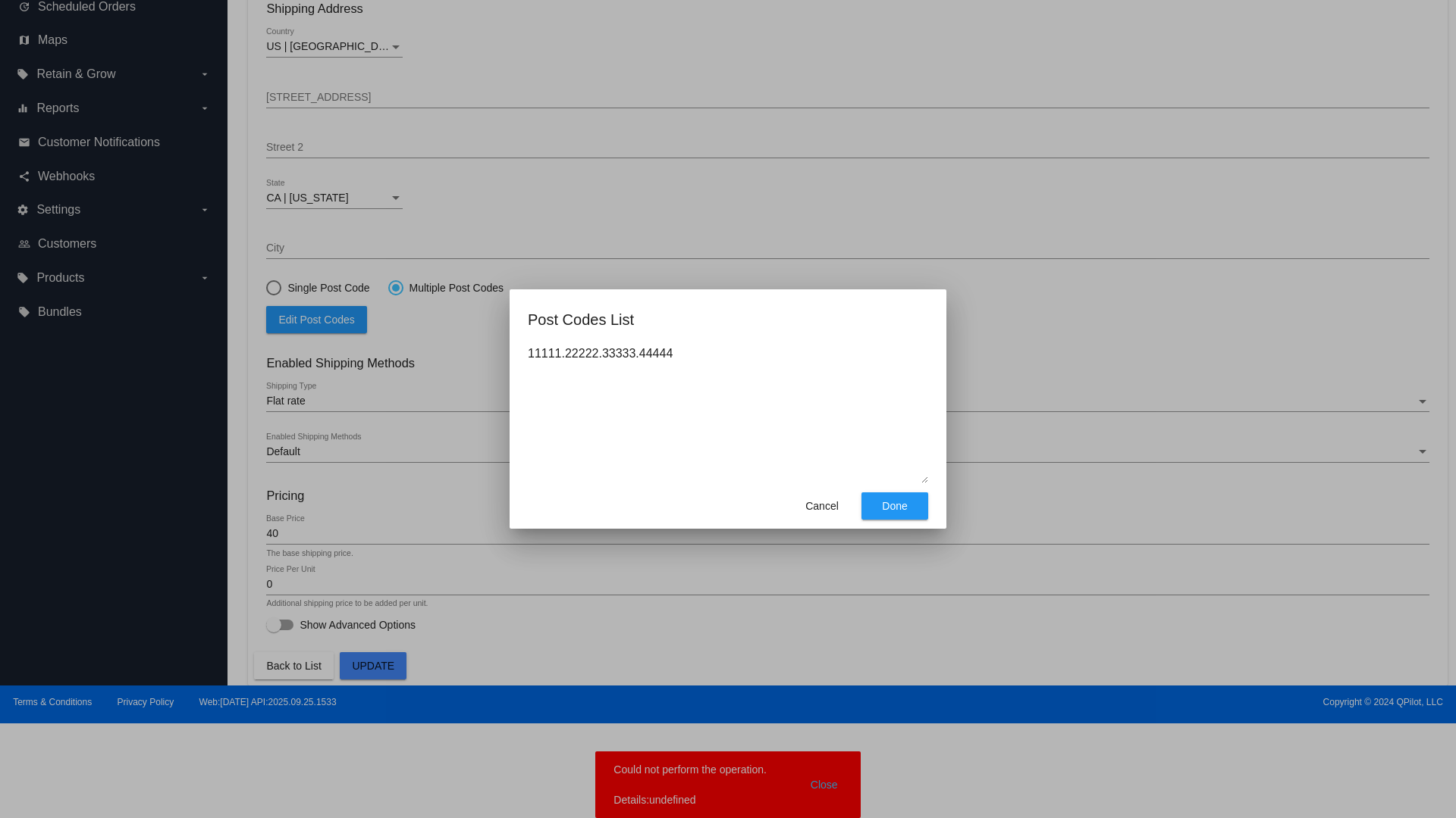
type textarea "11111.22222.33333.44444"
click at [895, 506] on span "Done" at bounding box center [894, 506] width 25 height 12
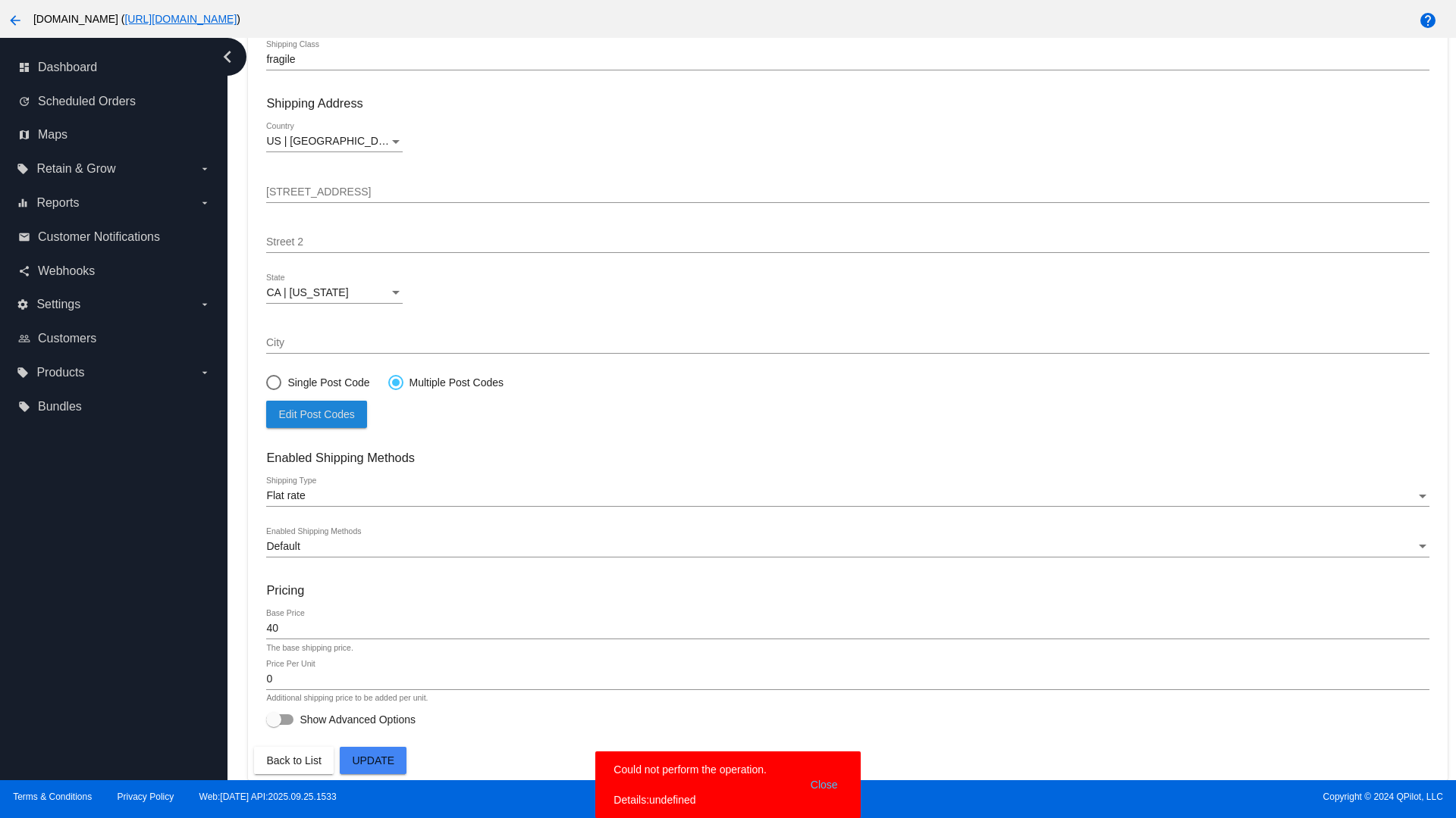
click at [373, 760] on span "Update" at bounding box center [373, 761] width 43 height 12
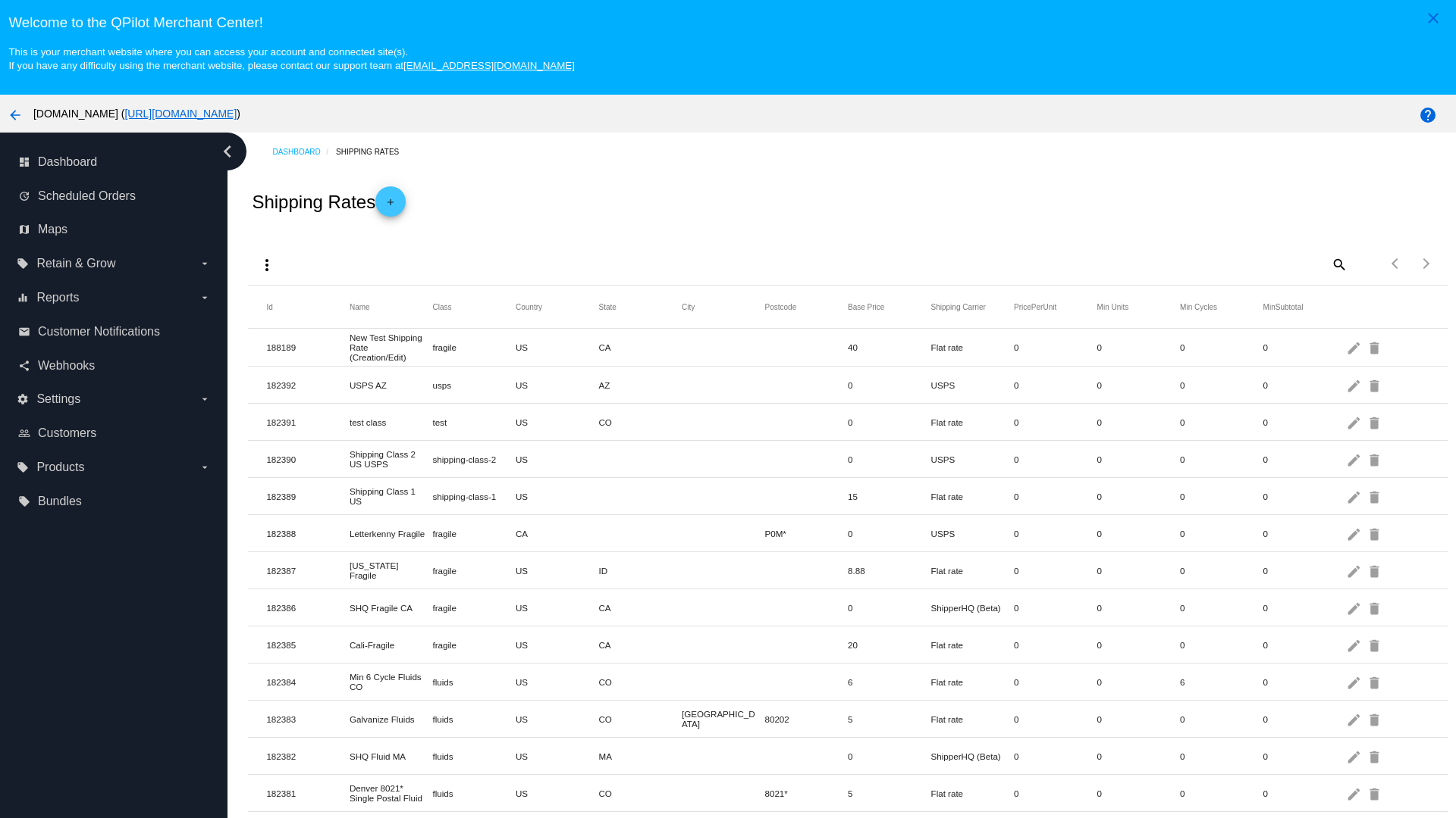
click at [1375, 347] on mat-icon "delete" at bounding box center [1375, 347] width 19 height 24
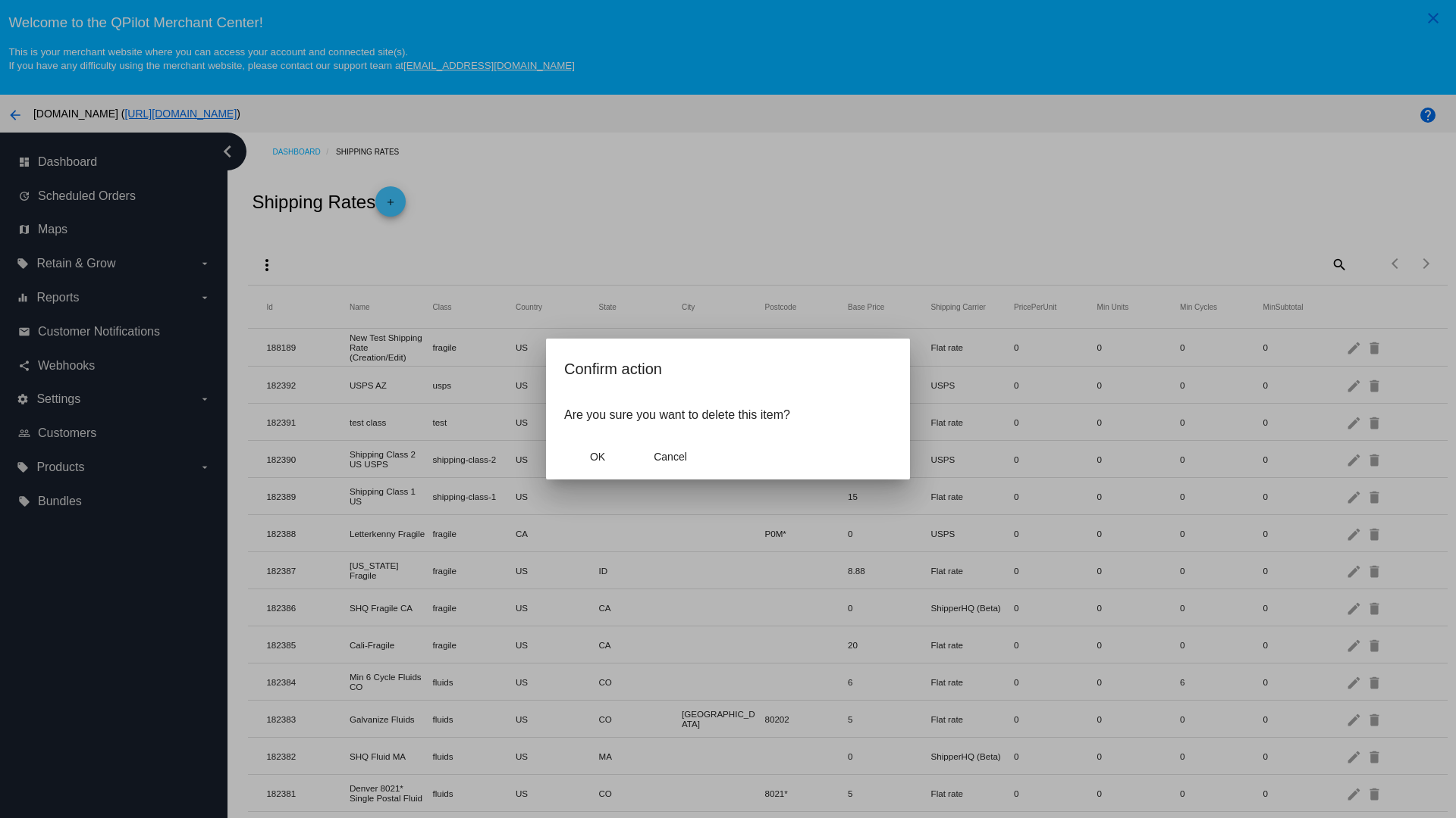
click at [598, 457] on span "OK" at bounding box center [597, 457] width 15 height 12
